Goal: Task Accomplishment & Management: Use online tool/utility

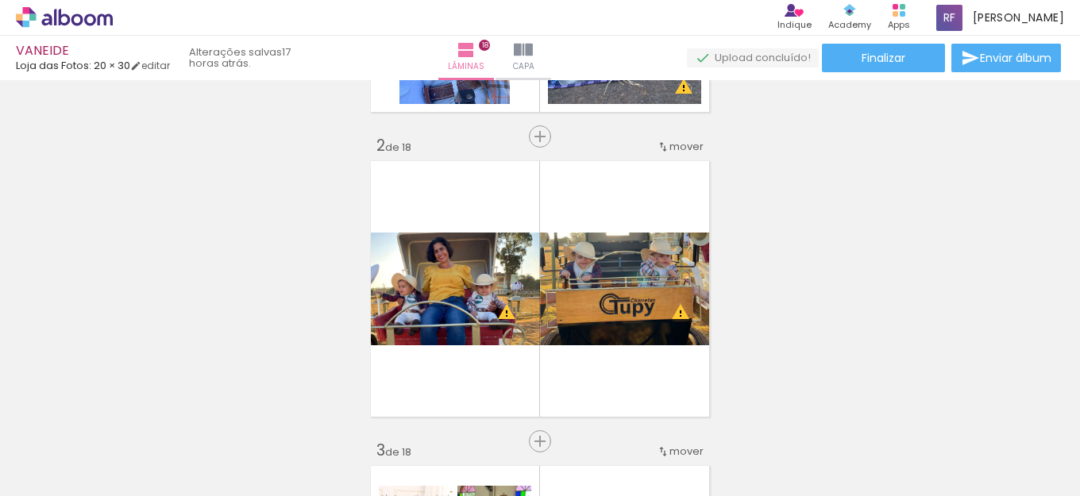
scroll to position [318, 0]
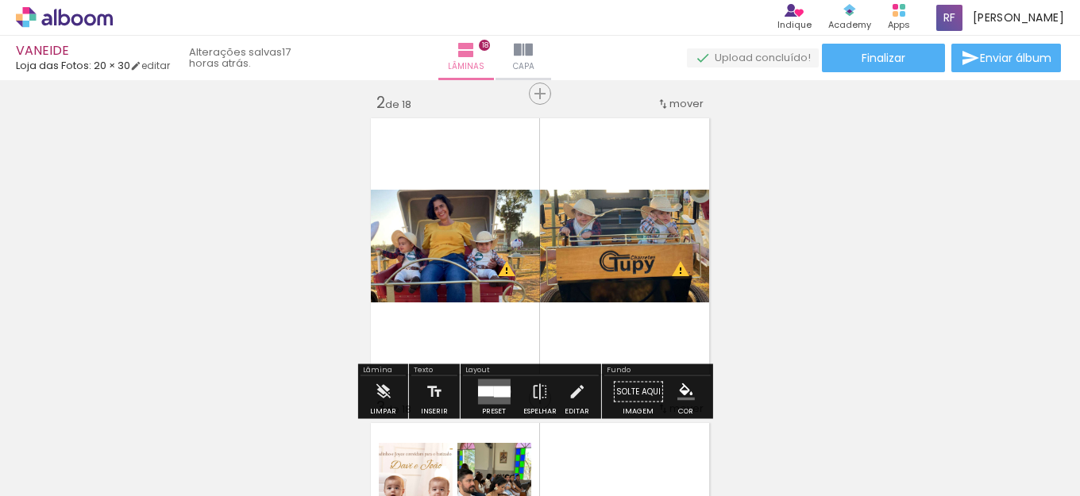
click at [503, 392] on div at bounding box center [501, 392] width 17 height 11
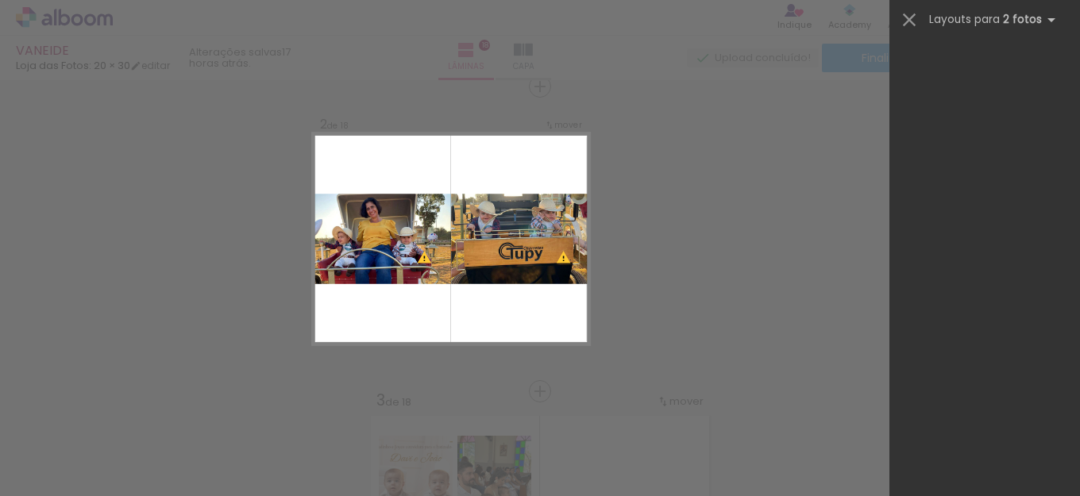
scroll to position [0, 0]
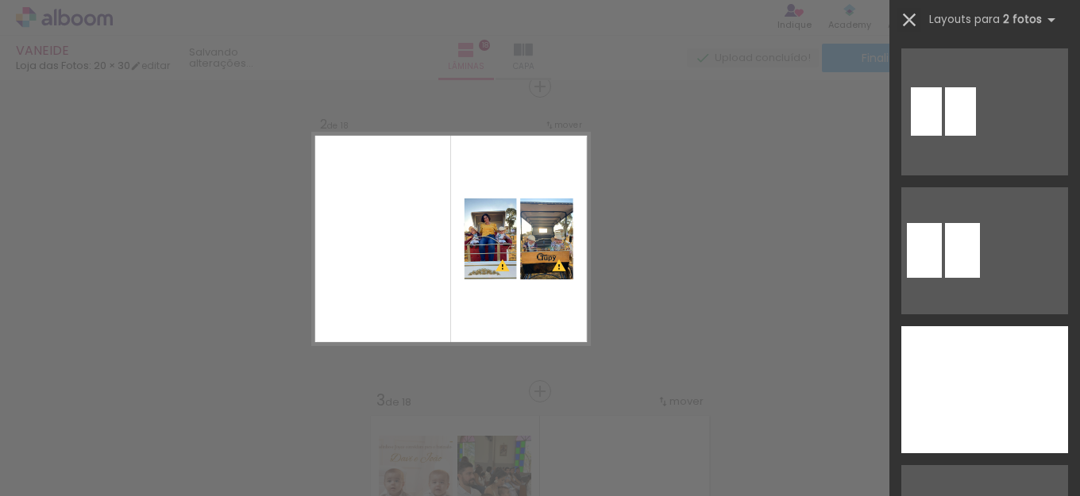
click at [904, 19] on iron-icon at bounding box center [909, 20] width 22 height 22
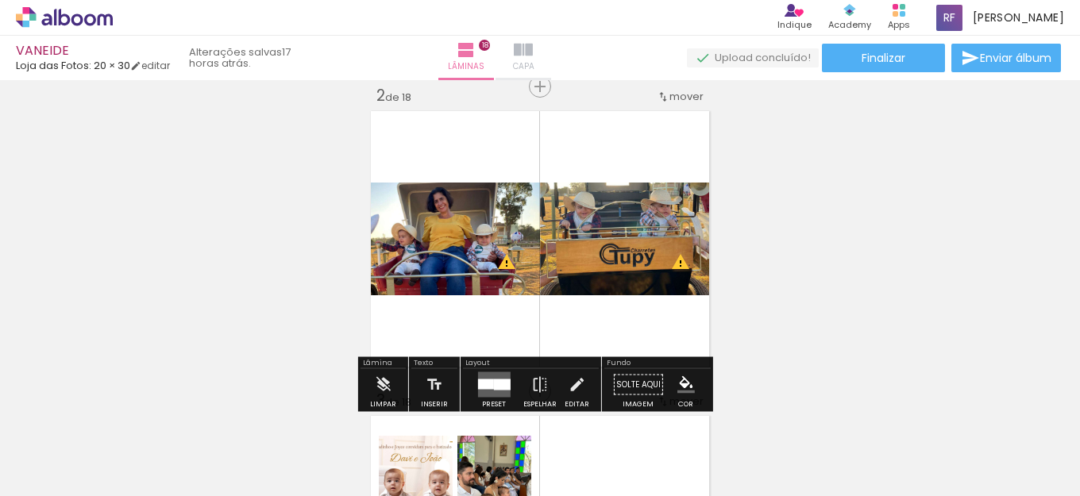
drag, startPoint x: 552, startPoint y: 44, endPoint x: 518, endPoint y: 67, distance: 41.2
click at [533, 44] on iron-icon at bounding box center [523, 50] width 19 height 19
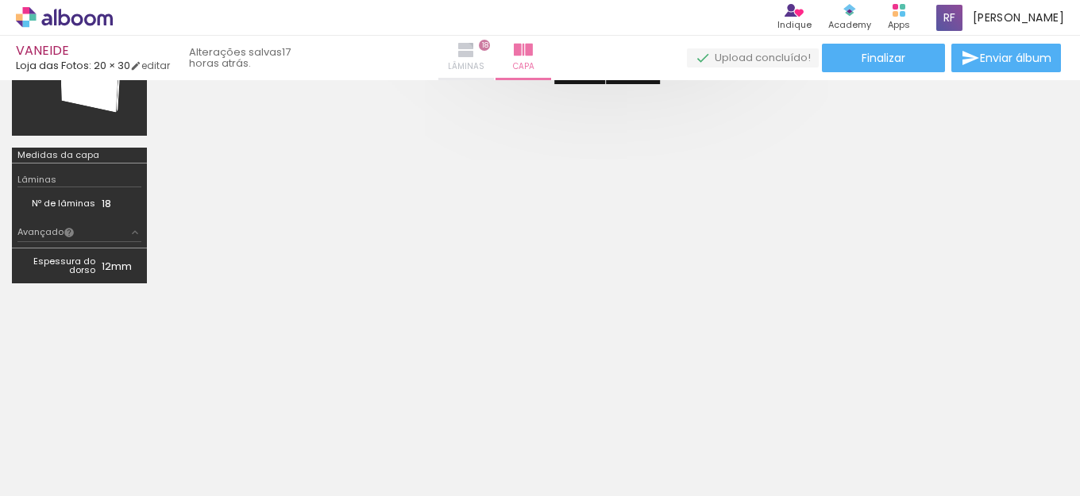
click at [476, 52] on iron-icon at bounding box center [466, 50] width 19 height 19
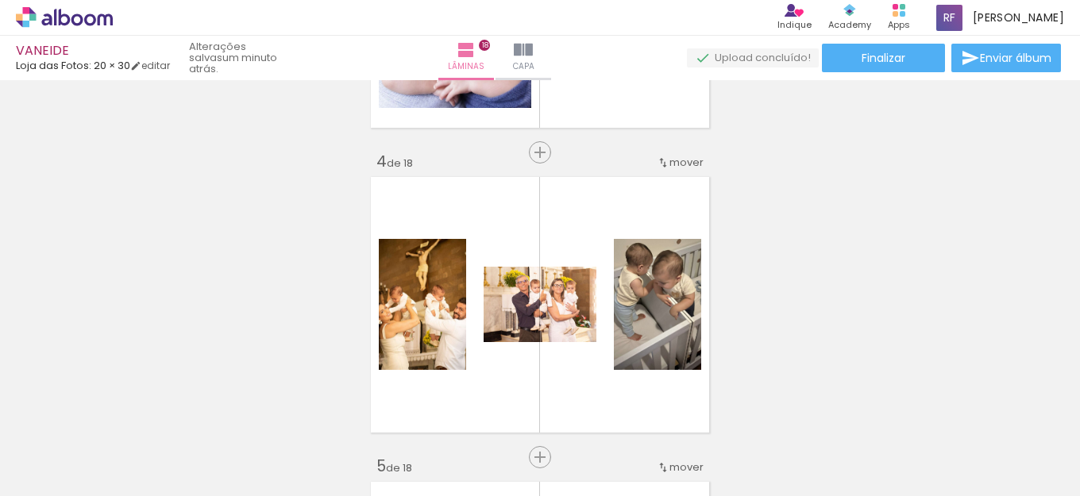
scroll to position [874, 0]
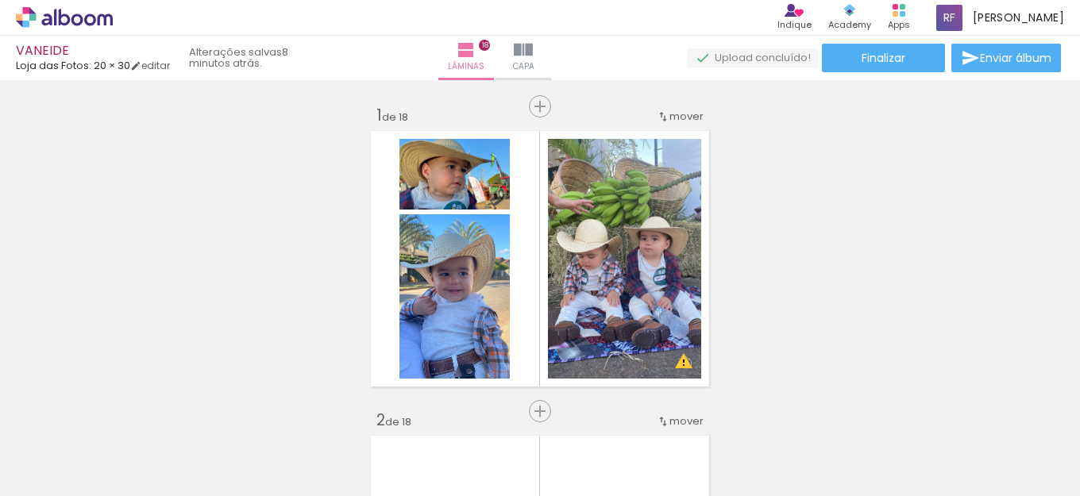
scroll to position [874, 0]
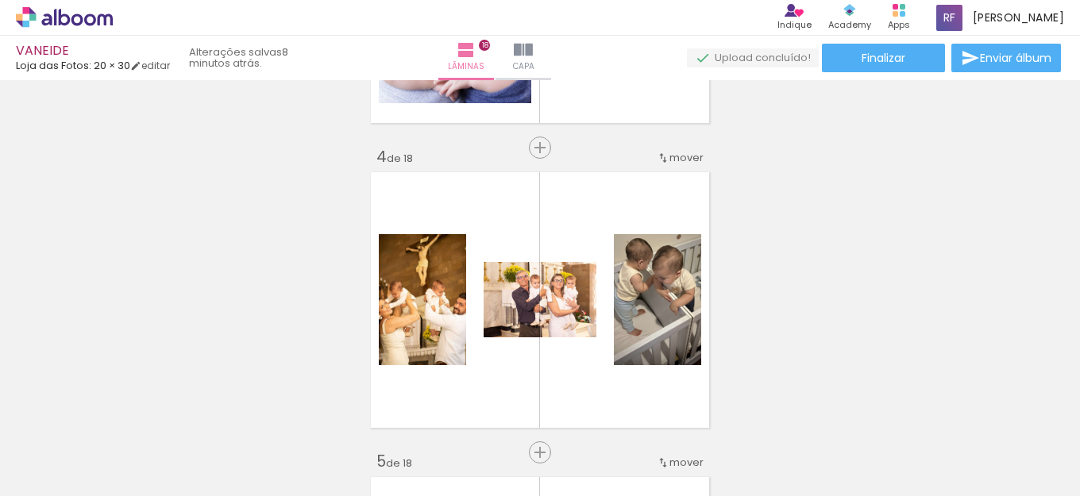
drag, startPoint x: 906, startPoint y: 210, endPoint x: 657, endPoint y: 6, distance: 321.8
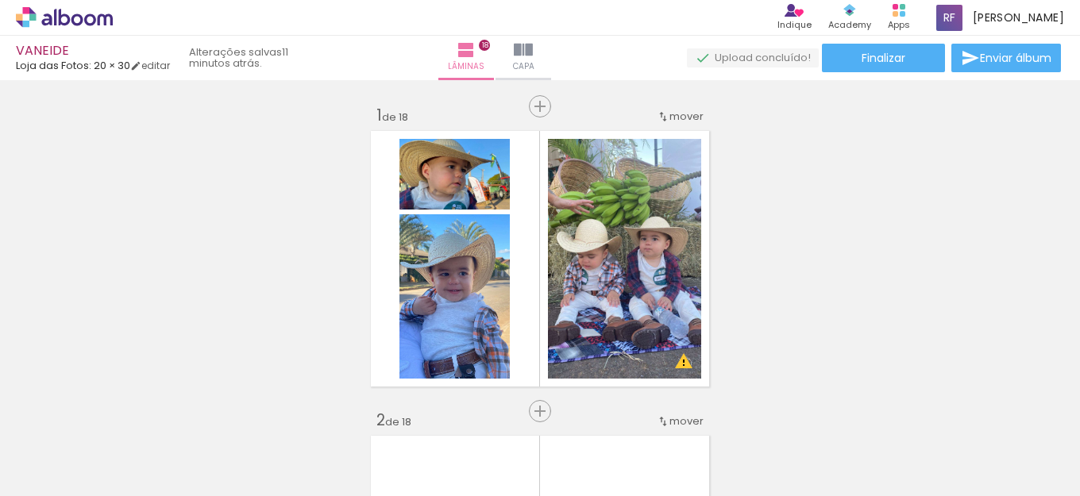
scroll to position [874, 0]
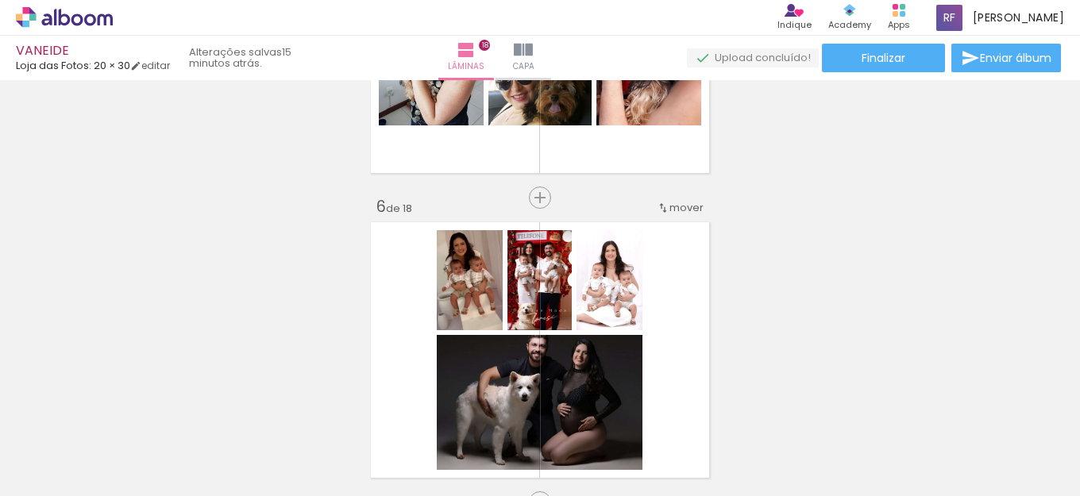
scroll to position [1509, 0]
